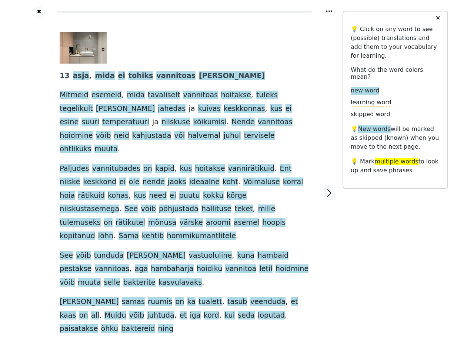
click at [121, 205] on span "." at bounding box center [120, 209] width 2 height 9
click at [329, 11] on icon at bounding box center [329, 10] width 6 height 1
click at [39, 173] on div at bounding box center [39, 192] width 26 height 350
click at [222, 178] on span "koht" at bounding box center [230, 182] width 16 height 9
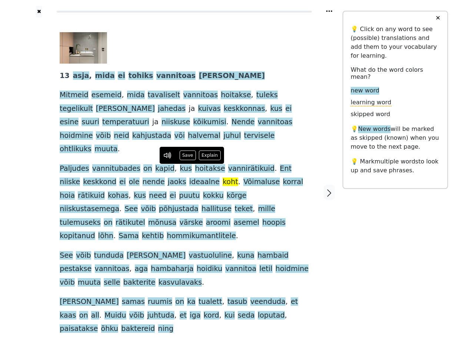
click at [64, 76] on span "13" at bounding box center [65, 75] width 10 height 9
click at [77, 76] on span "asja" at bounding box center [81, 75] width 16 height 9
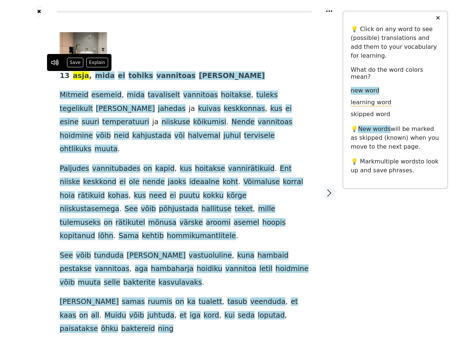
click at [96, 76] on span "mida" at bounding box center [105, 75] width 20 height 9
click at [118, 76] on span "ei" at bounding box center [121, 75] width 7 height 9
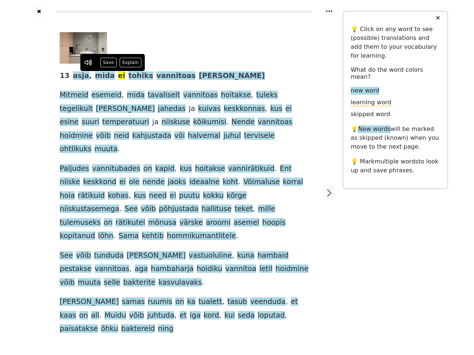
click at [128, 76] on span "tohiks" at bounding box center [140, 75] width 25 height 9
click at [156, 76] on span "vannitoas" at bounding box center [175, 75] width 39 height 9
